Goal: Check status: Check status

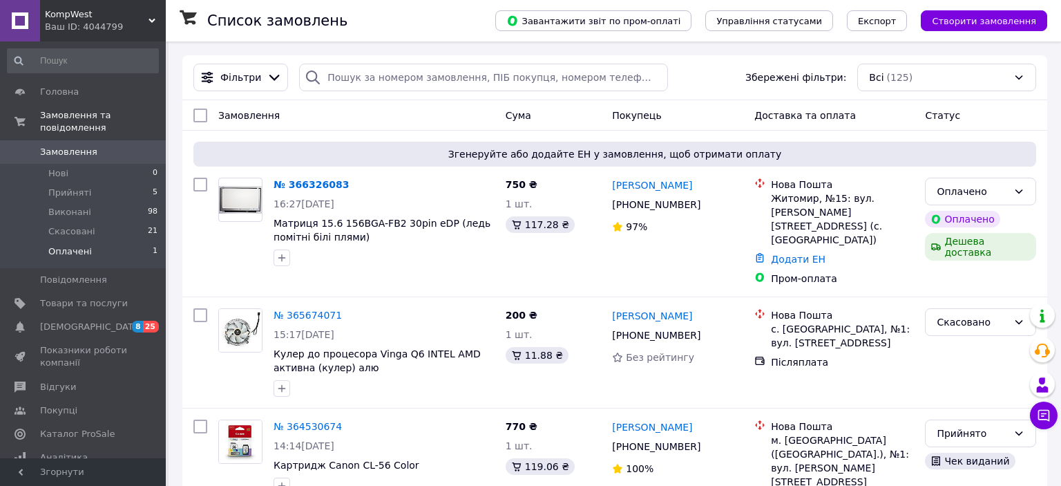
click at [87, 242] on li "Оплачені 1" at bounding box center [83, 255] width 166 height 26
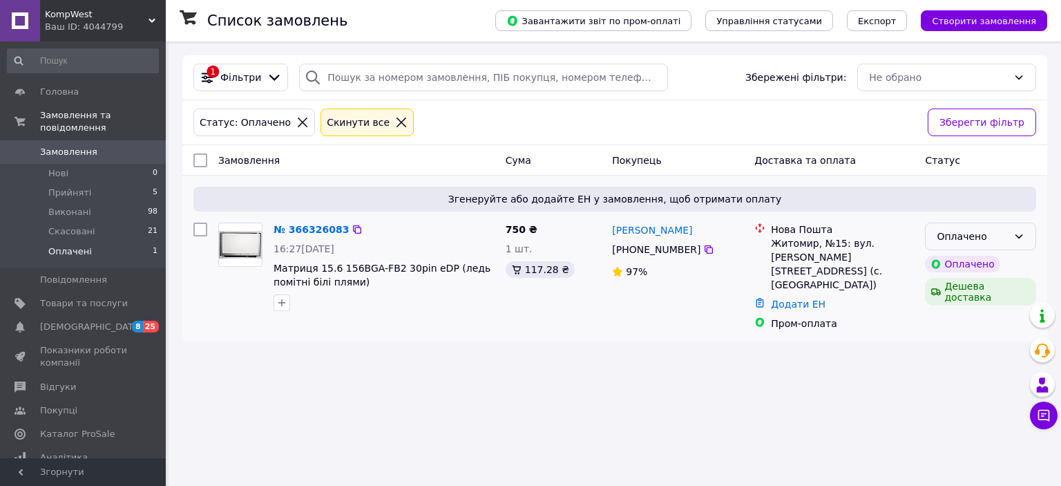
click at [952, 234] on div "Оплачено" at bounding box center [972, 236] width 71 height 15
click at [950, 261] on li "Прийнято" at bounding box center [981, 266] width 110 height 25
click at [315, 227] on link "№ 366326083" at bounding box center [308, 229] width 68 height 11
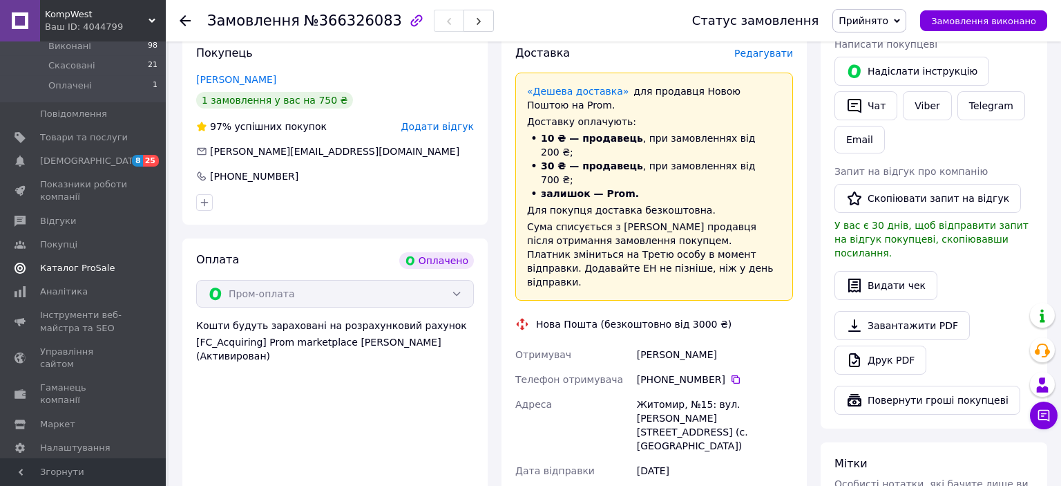
scroll to position [292, 0]
click at [69, 465] on span "Тарифи та рахунки Prom мікс 1 000" at bounding box center [84, 484] width 88 height 38
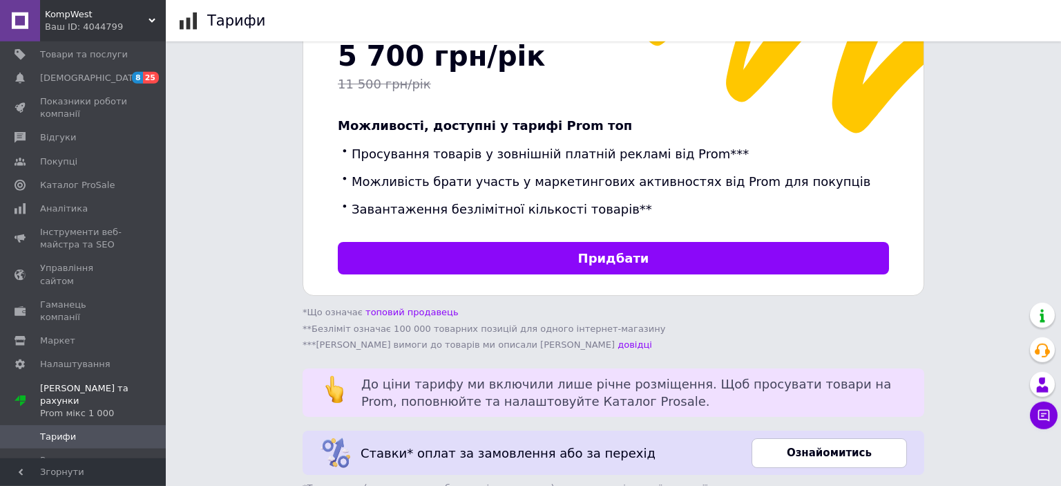
scroll to position [499, 0]
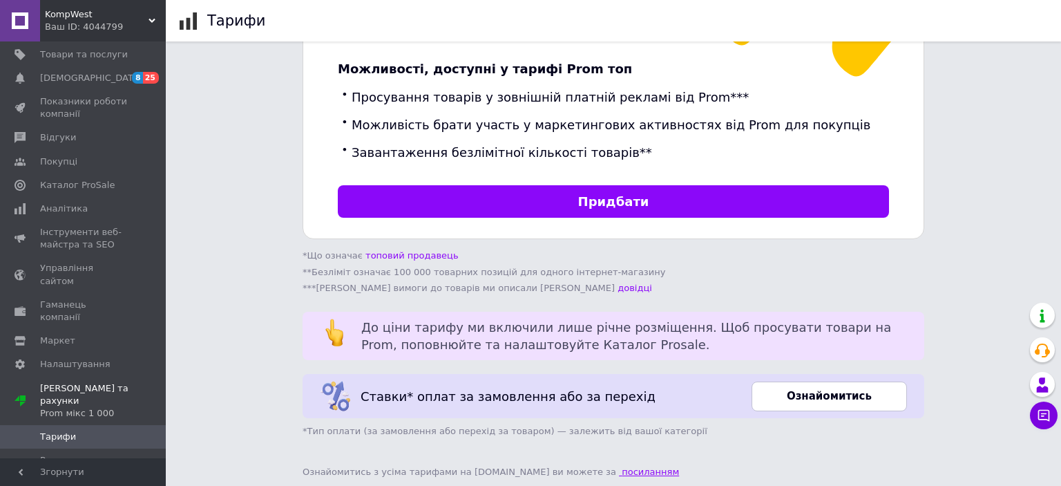
click at [619, 466] on link "посиланням" at bounding box center [649, 471] width 60 height 10
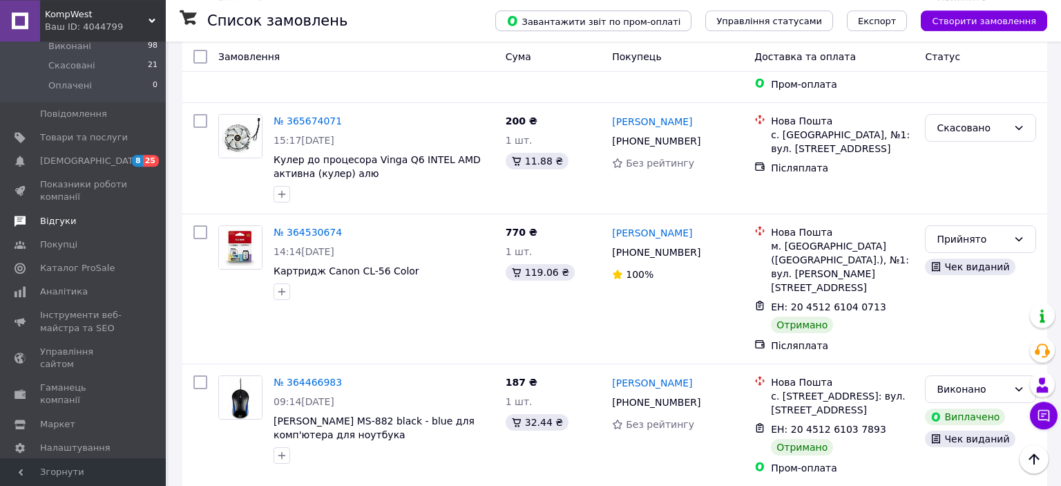
scroll to position [218, 0]
